Goal: Information Seeking & Learning: Learn about a topic

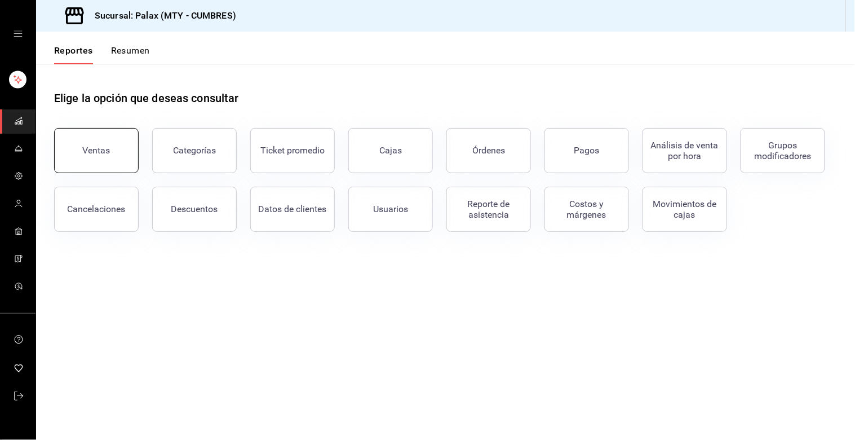
click at [86, 171] on div "Ventas" at bounding box center [90, 143] width 98 height 59
drag, startPoint x: 124, startPoint y: 151, endPoint x: 193, endPoint y: 178, distance: 73.7
click at [123, 151] on button "Ventas" at bounding box center [96, 150] width 85 height 45
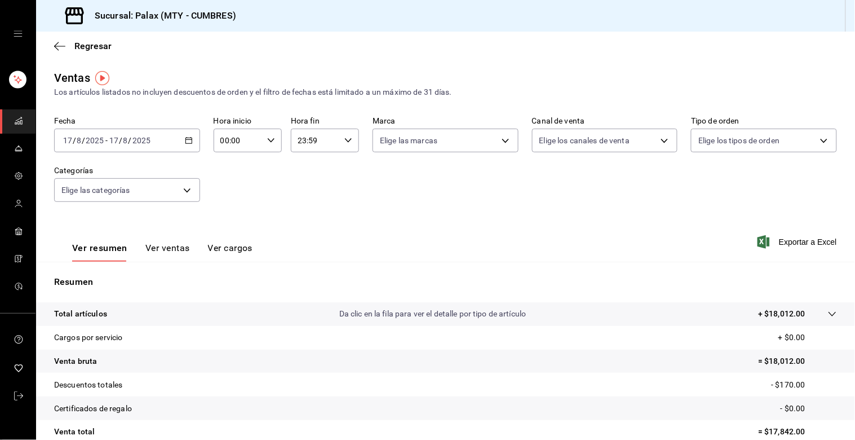
click at [188, 144] on \(Stroke\) "button" at bounding box center [188, 141] width 7 height 6
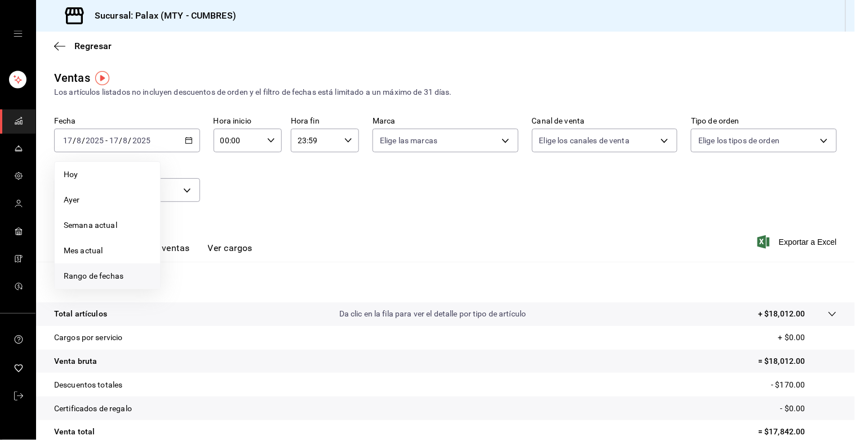
click at [110, 276] on span "Rango de fechas" at bounding box center [107, 276] width 87 height 12
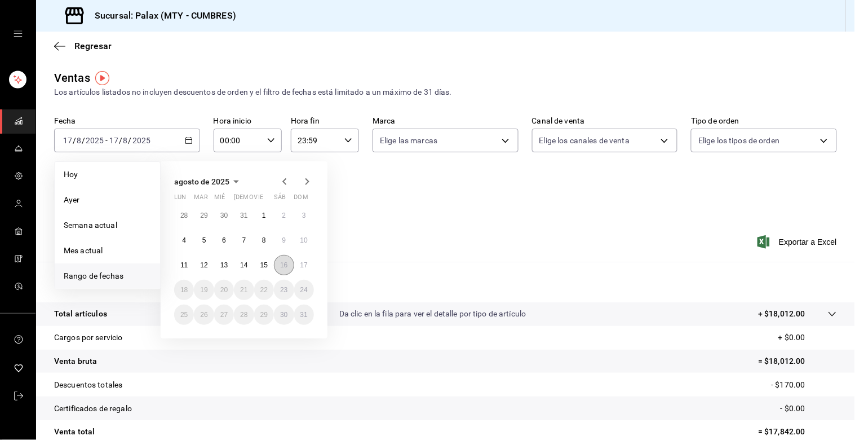
click at [285, 264] on abbr "16" at bounding box center [283, 265] width 7 height 8
click at [315, 267] on div "[DATE] lun mar mié jue vie sáb dom 28 29 30 31 1 2 3 4 5 6 7 8 9 10 11 12 13 14…" at bounding box center [244, 249] width 167 height 177
click at [312, 267] on button "17" at bounding box center [304, 265] width 20 height 20
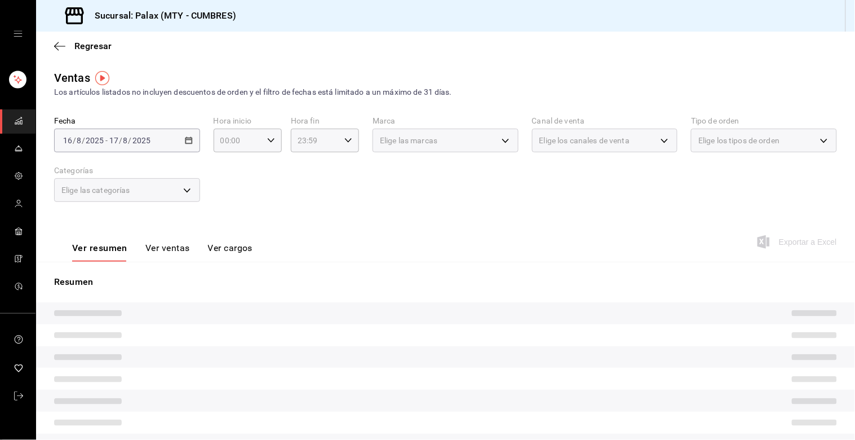
drag, startPoint x: 364, startPoint y: 228, endPoint x: 295, endPoint y: 210, distance: 71.0
click at [364, 227] on div "Ver resumen Ver ventas Ver cargos Exportar a Excel" at bounding box center [445, 238] width 819 height 46
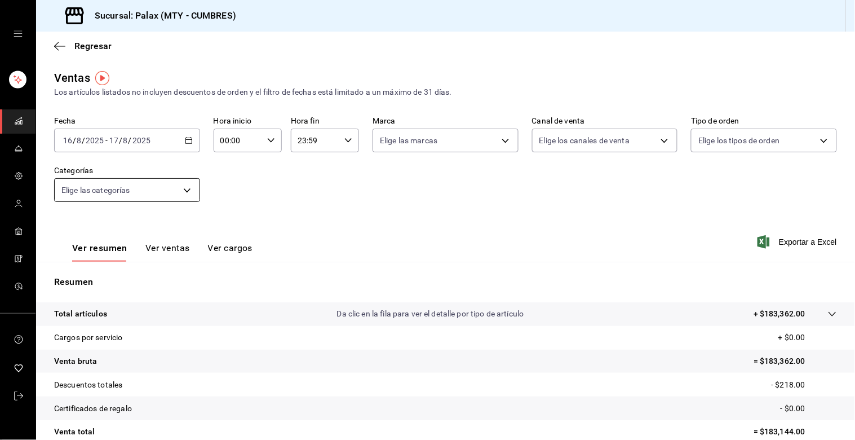
click at [177, 189] on body "Sucursal: Palax (MTY - CUMBRES) Regresar Ventas Los artículos listados no inclu…" at bounding box center [427, 220] width 855 height 440
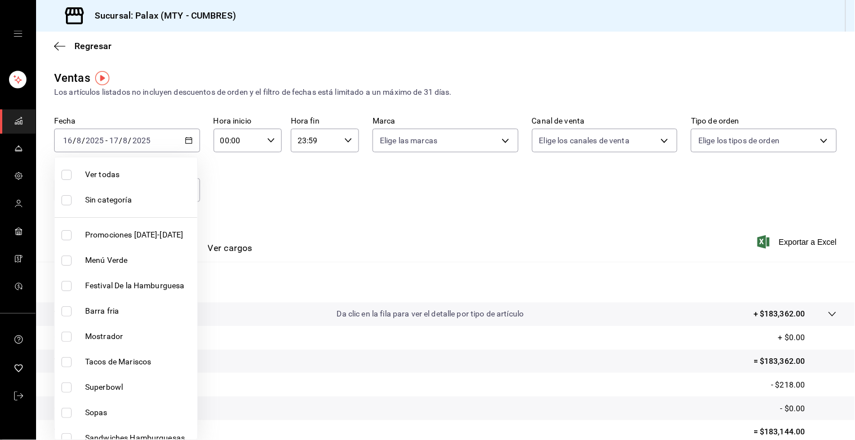
drag, startPoint x: 78, startPoint y: 329, endPoint x: 122, endPoint y: 316, distance: 45.8
click at [79, 329] on li "Mostrador" at bounding box center [126, 336] width 143 height 25
type input "f2dae4ce-bbab-4ca5-92d1-59dc07dbf672"
checkbox input "true"
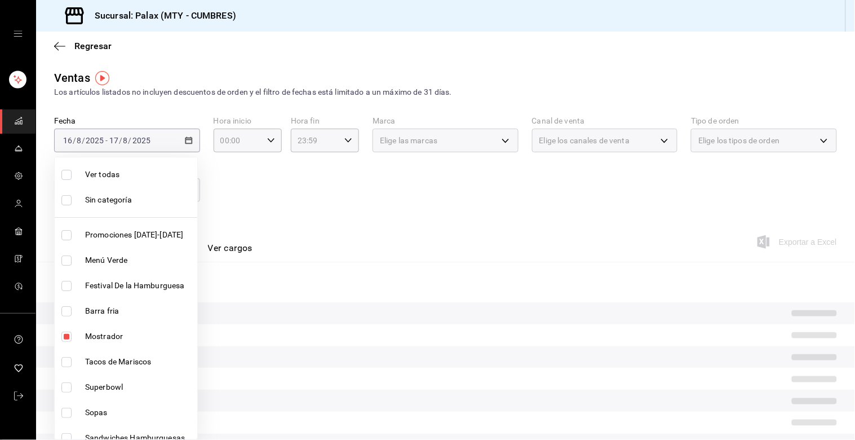
drag, startPoint x: 271, startPoint y: 223, endPoint x: 266, endPoint y: 218, distance: 6.8
click at [269, 222] on div at bounding box center [427, 220] width 855 height 440
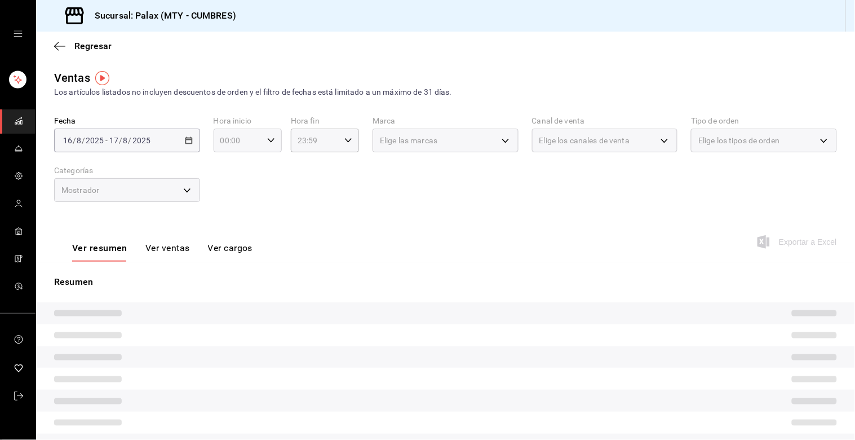
click at [269, 148] on div "00:00 Hora inicio" at bounding box center [248, 141] width 68 height 24
click at [226, 235] on span "23" at bounding box center [228, 239] width 16 height 9
type input "23:00"
click at [346, 183] on div at bounding box center [427, 220] width 855 height 440
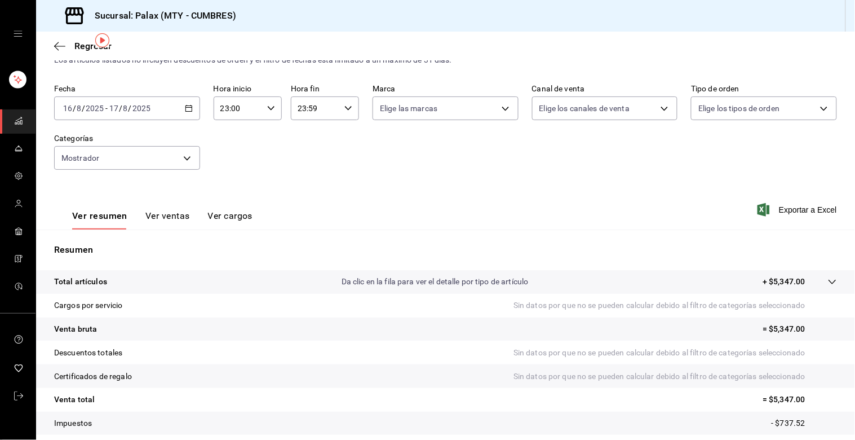
scroll to position [38, 0]
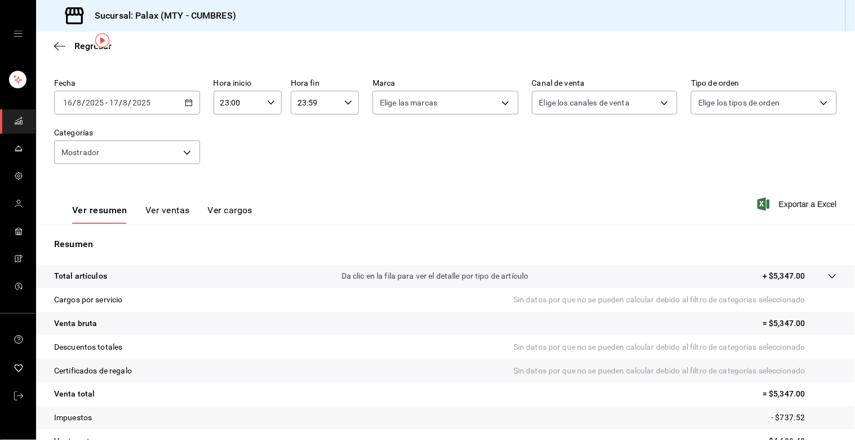
click at [126, 232] on div "Resumen Total artículos Da clic en la fila para ver el detalle por tipo de artí…" at bounding box center [445, 345] width 819 height 242
click at [160, 215] on button "Ver ventas" at bounding box center [167, 214] width 45 height 19
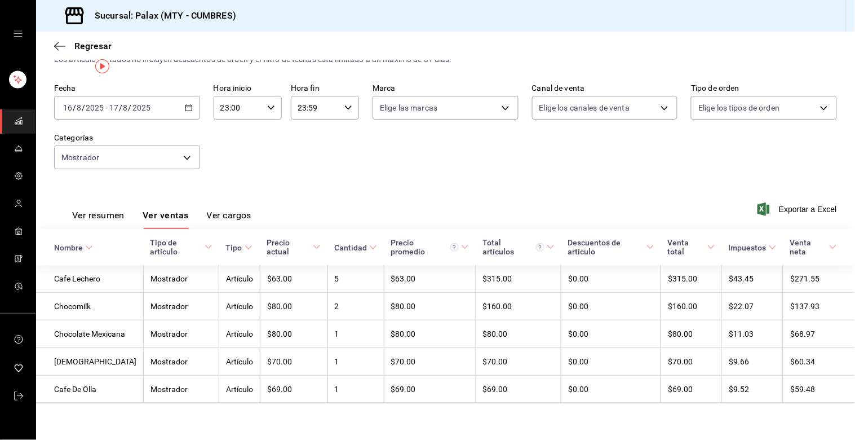
scroll to position [48, 0]
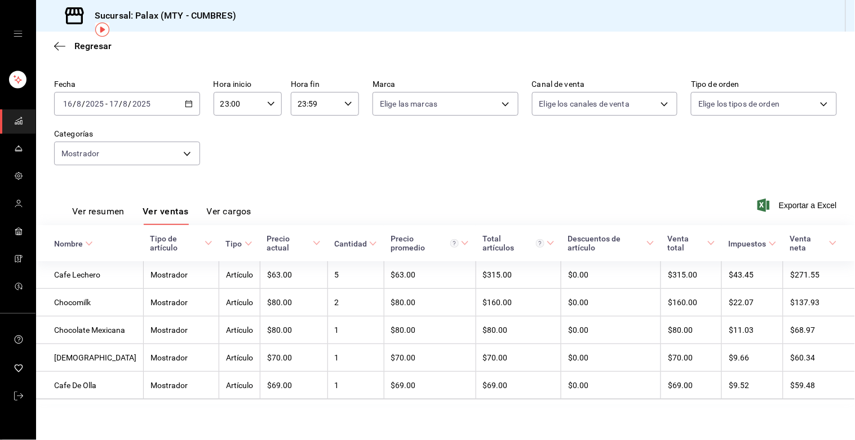
click at [163, 154] on div "Fecha [DATE] [DATE] - [DATE] [DATE] Hora inicio 23:00 Hora inicio Hora fin 23:5…" at bounding box center [445, 128] width 783 height 99
click at [129, 147] on body "Sucursal: Palax (MTY - CUMBRES) Regresar Ventas Los artículos listados no inclu…" at bounding box center [427, 220] width 855 height 440
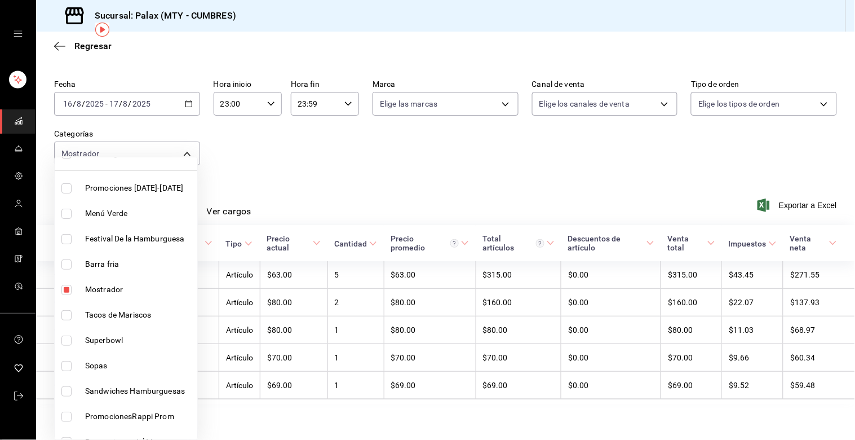
scroll to position [125, 0]
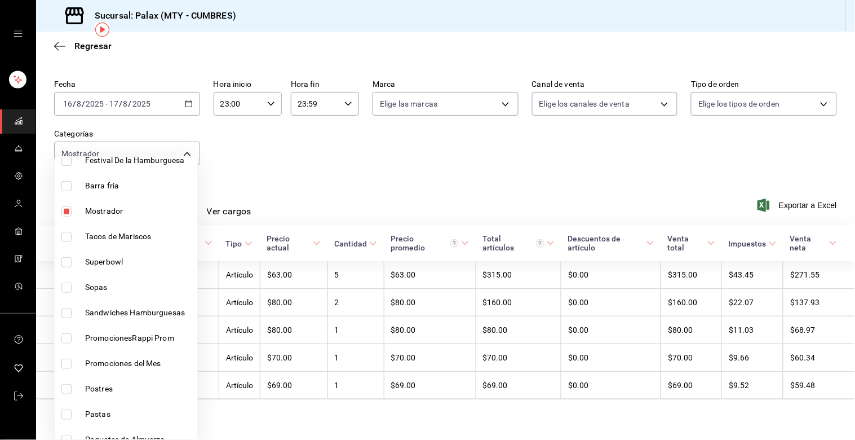
click at [68, 218] on li "Mostrador" at bounding box center [126, 210] width 143 height 25
checkbox input "false"
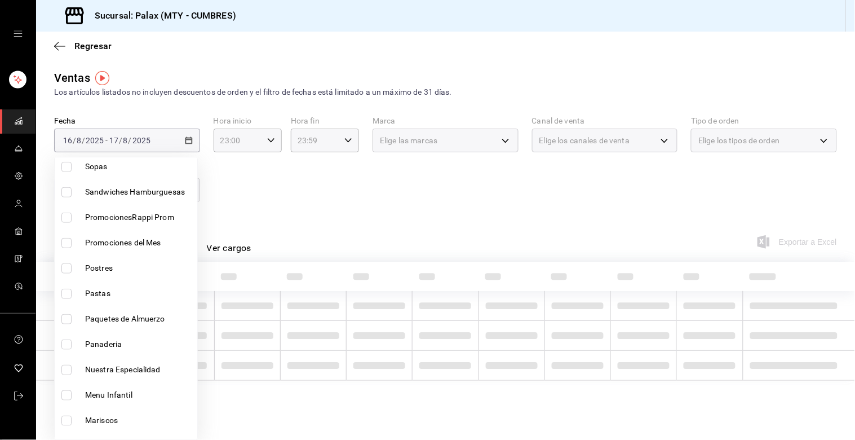
scroll to position [250, 0]
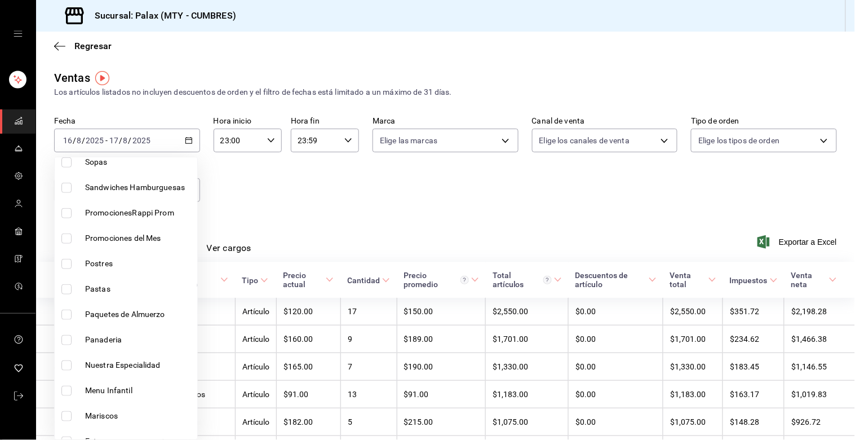
click at [67, 264] on input "checkbox" at bounding box center [66, 264] width 10 height 10
checkbox input "true"
type input "6970ed2c-64d9-4fee-a1ac-8fe23c7e63ab"
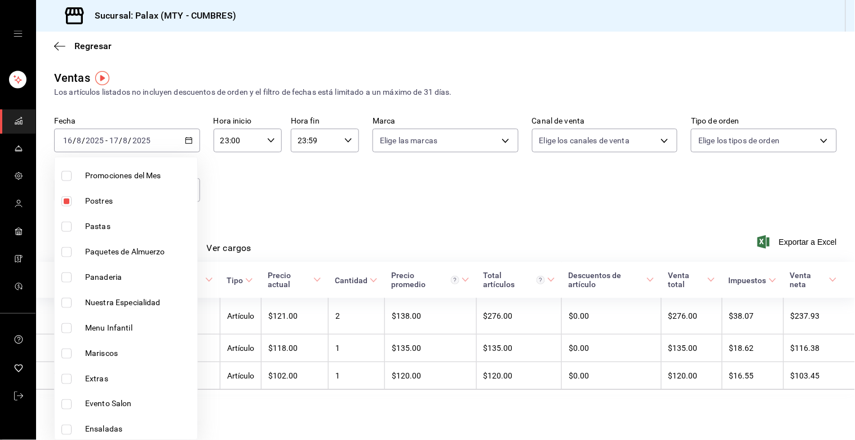
click at [66, 279] on input "checkbox" at bounding box center [66, 277] width 10 height 10
checkbox input "true"
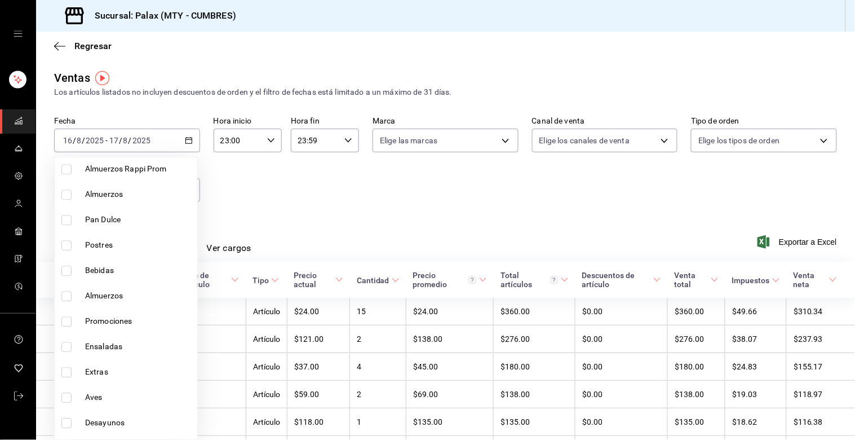
scroll to position [752, 0]
click at [70, 229] on li "Pan Dulce" at bounding box center [126, 218] width 143 height 25
type input "6970ed2c-64d9-4fee-a1ac-8fe23c7e63ab,c1857e69-1263-4738-8070-fa69687f0395,28c1a…"
checkbox input "true"
click at [65, 244] on input "checkbox" at bounding box center [66, 245] width 10 height 10
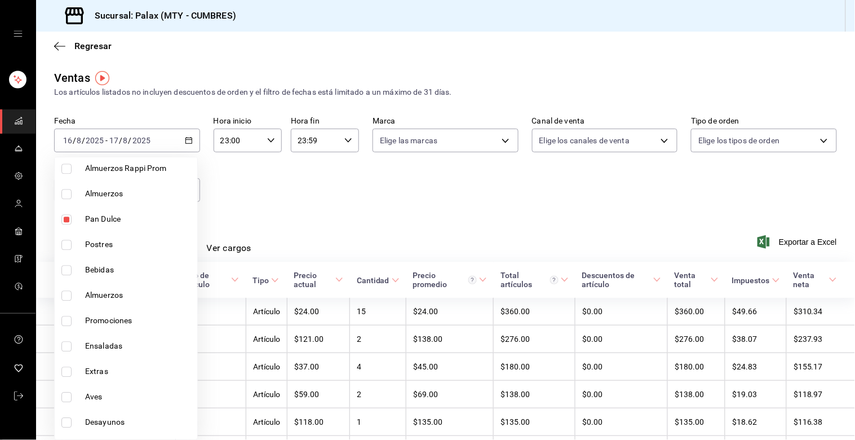
checkbox input "true"
type input "6970ed2c-64d9-4fee-a1ac-8fe23c7e63ab,c1857e69-1263-4738-8070-fa69687f0395,28c1a…"
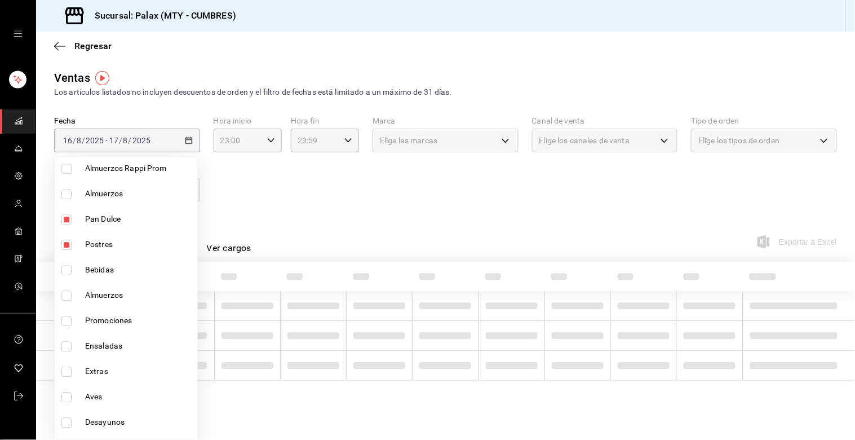
click at [325, 205] on div at bounding box center [427, 220] width 855 height 440
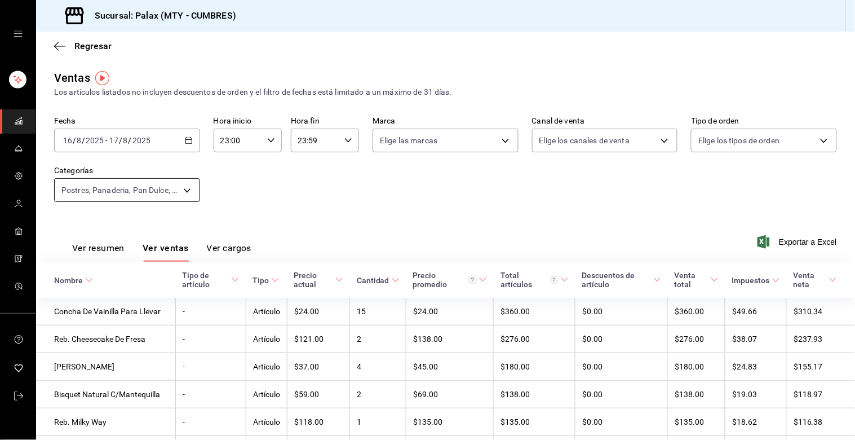
click at [175, 199] on body "Sucursal: Palax (MTY - CUMBRES) Regresar Ventas Los artículos listados no inclu…" at bounding box center [427, 220] width 855 height 440
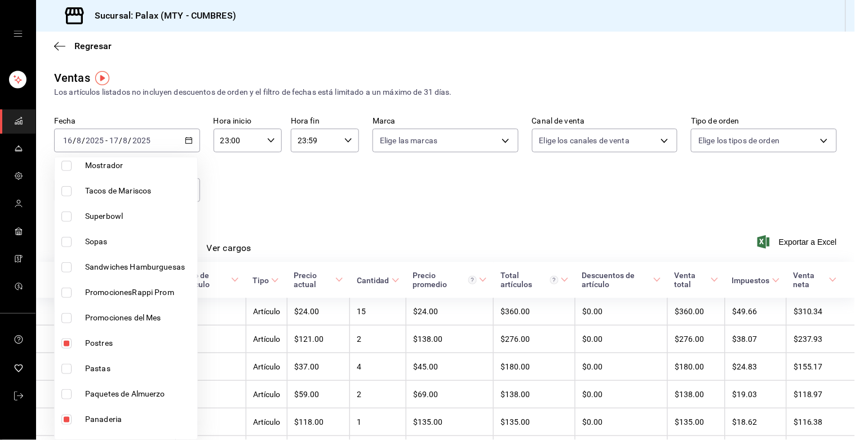
scroll to position [188, 0]
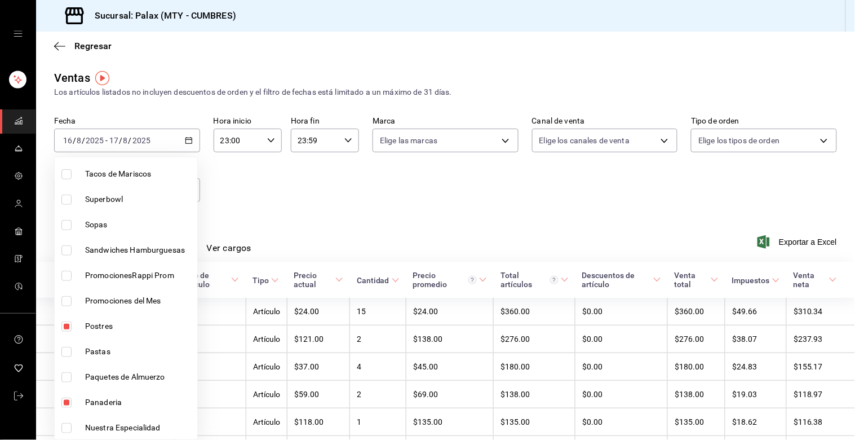
click at [72, 321] on label at bounding box center [68, 326] width 15 height 10
click at [72, 321] on input "checkbox" at bounding box center [66, 326] width 10 height 10
checkbox input "true"
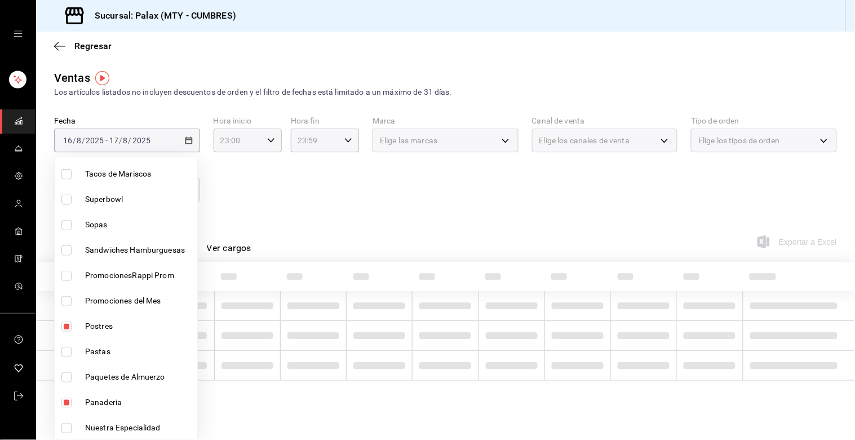
scroll to position [313, 0]
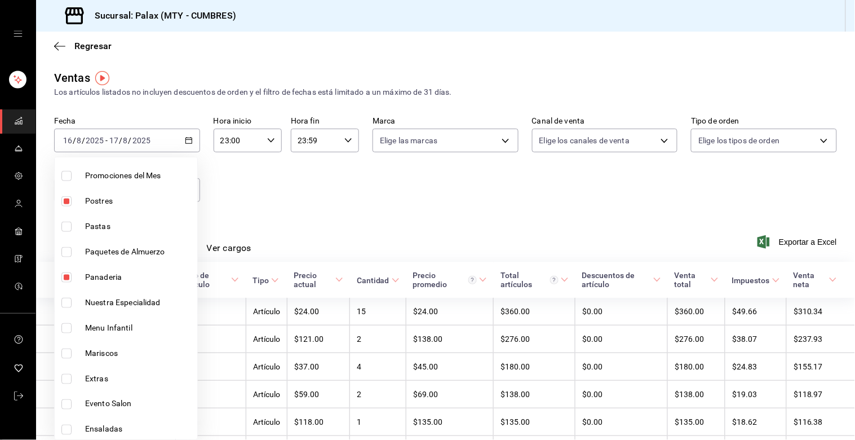
click at [60, 284] on li "Panaderia" at bounding box center [126, 276] width 143 height 25
type input "28c1a667-0fd6-4a26-94c0-8b3e49d7bdba,f0b9eaa6-d632-40ae-aa09-0bcae4e471a3,6970e…"
checkbox input "false"
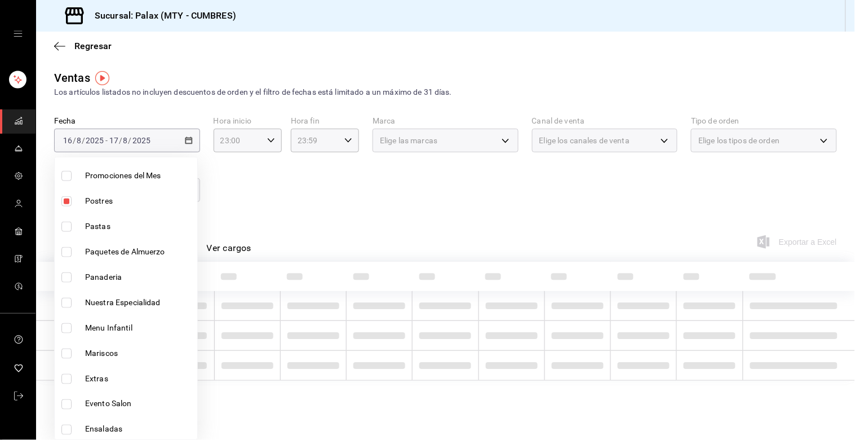
click at [67, 203] on input "checkbox" at bounding box center [66, 201] width 10 height 10
checkbox input "false"
type input "28c1a667-0fd6-4a26-94c0-8b3e49d7bdba,f0b9eaa6-d632-40ae-aa09-0bcae4e471a3"
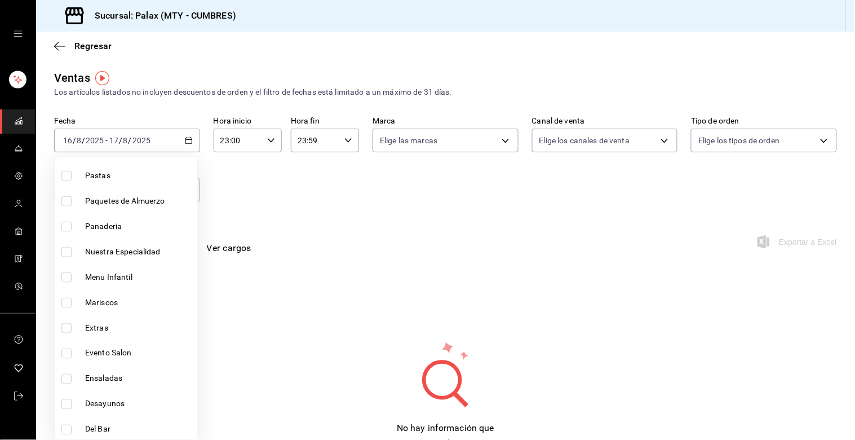
scroll to position [438, 0]
click at [63, 352] on input "checkbox" at bounding box center [66, 355] width 10 height 10
checkbox input "true"
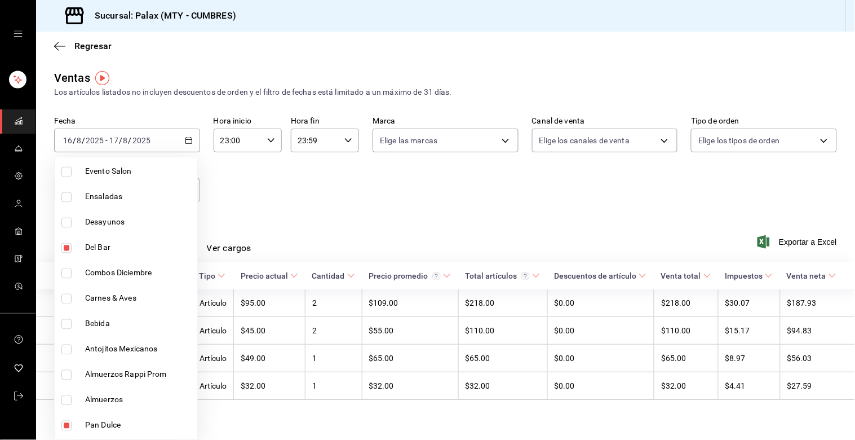
scroll to position [564, 0]
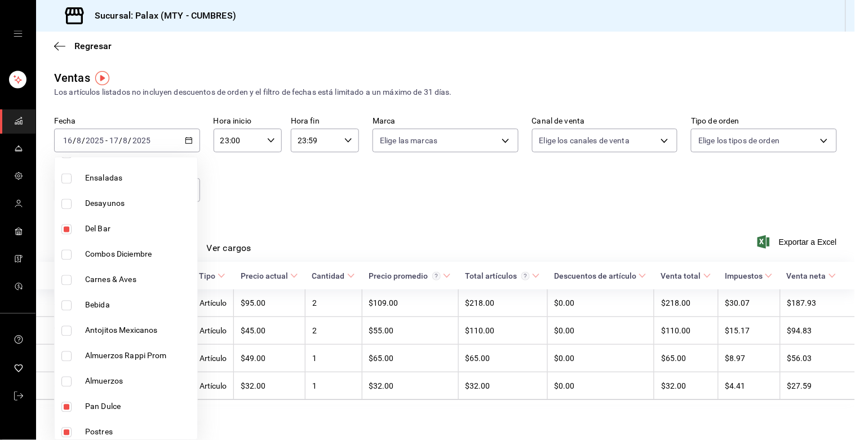
click at [64, 311] on li "Bebida" at bounding box center [126, 305] width 143 height 25
type input "28c1a667-0fd6-4a26-94c0-8b3e49d7bdba,f0b9eaa6-d632-40ae-aa09-0bcae4e471a3,5041f…"
checkbox input "true"
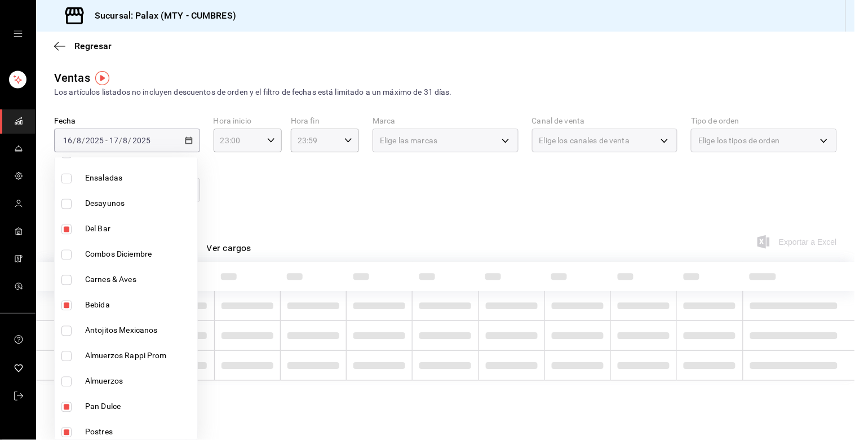
click at [64, 409] on input "checkbox" at bounding box center [66, 407] width 10 height 10
checkbox input "false"
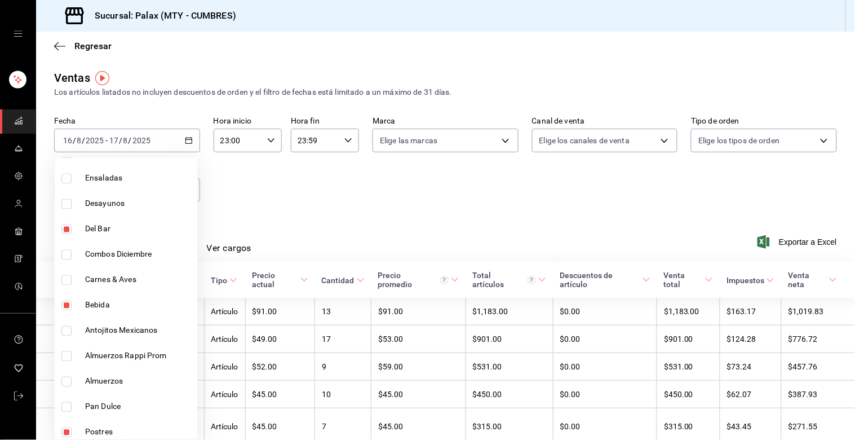
drag, startPoint x: 59, startPoint y: 424, endPoint x: 65, endPoint y: 421, distance: 7.6
click at [59, 425] on li "Postres" at bounding box center [126, 431] width 143 height 25
type input "5041f980-30f3-428d-be8c-286edc227efb,41ed9666-a182-4a37-8e0e-cc37feaa0168"
checkbox input "false"
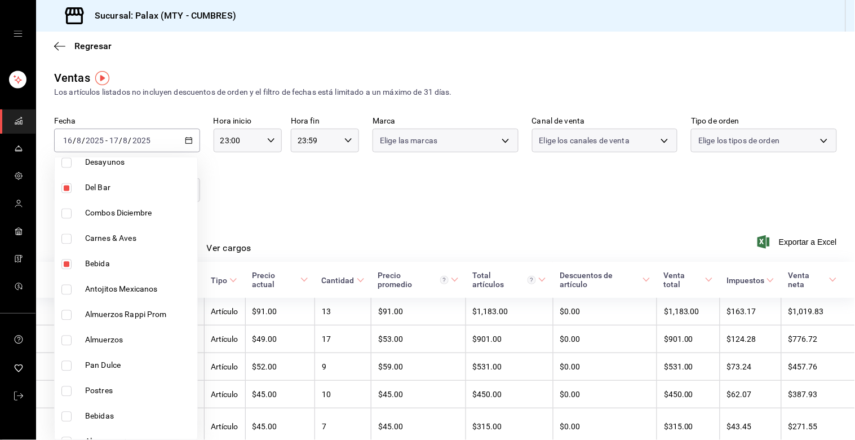
scroll to position [626, 0]
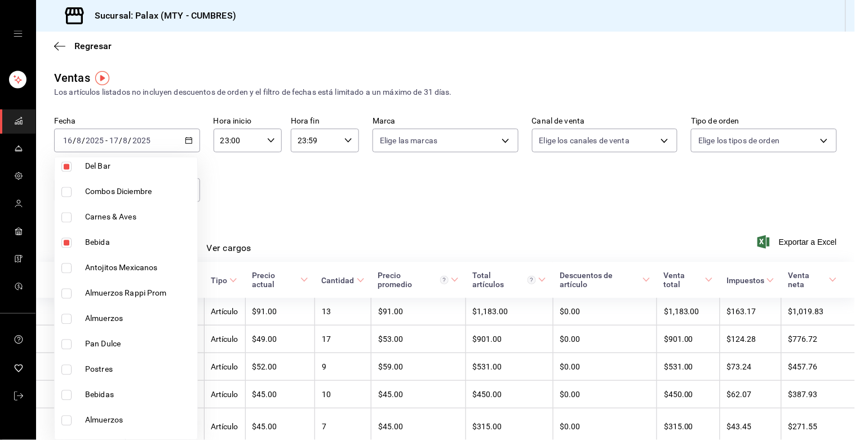
click at [63, 399] on input "checkbox" at bounding box center [66, 395] width 10 height 10
checkbox input "true"
type input "5041f980-30f3-428d-be8c-286edc227efb,41ed9666-a182-4a37-8e0e-cc37feaa0168,0d339…"
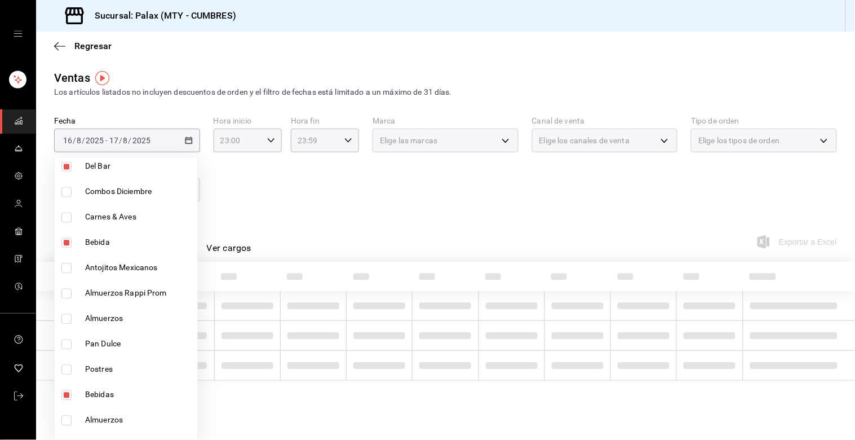
click at [453, 214] on div at bounding box center [427, 220] width 855 height 440
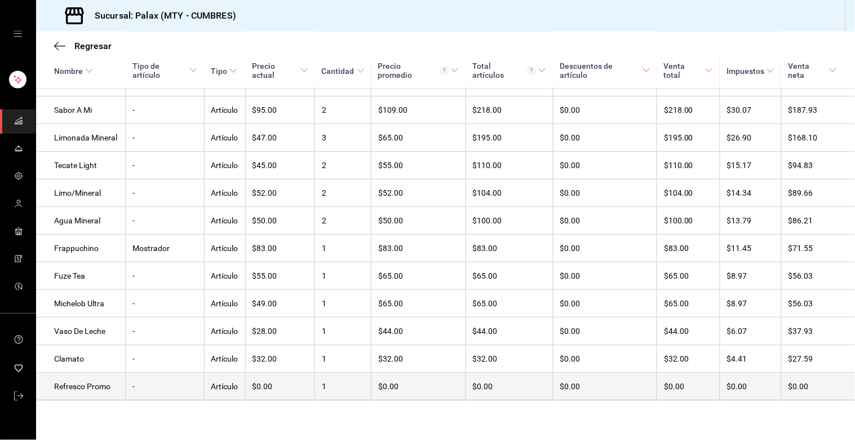
scroll to position [406, 0]
